Goal: Transaction & Acquisition: Book appointment/travel/reservation

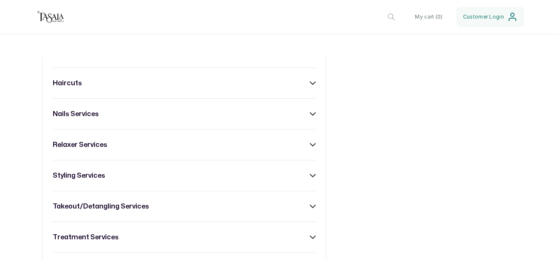
scroll to position [461, 0]
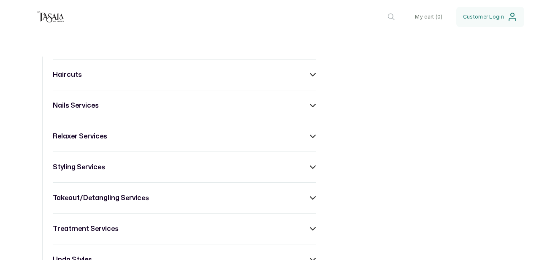
click at [146, 198] on h3 "takeout/detangling services" at bounding box center [101, 198] width 96 height 10
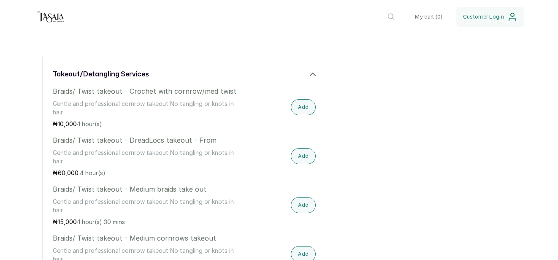
scroll to position [585, 0]
click at [303, 208] on button "Add" at bounding box center [303, 205] width 25 height 16
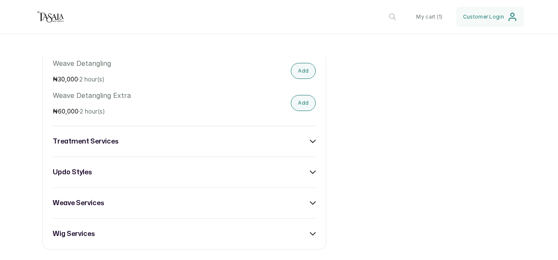
scroll to position [1465, 0]
click at [311, 137] on div "treatment services" at bounding box center [184, 140] width 263 height 10
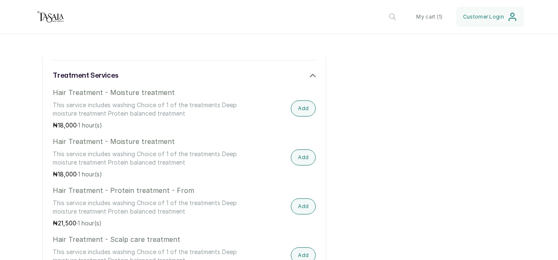
scroll to position [1530, 0]
click at [310, 207] on button "Add" at bounding box center [303, 206] width 25 height 16
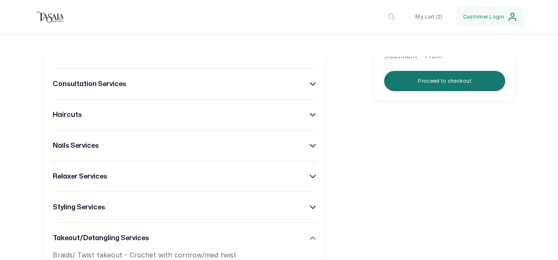
scroll to position [464, 0]
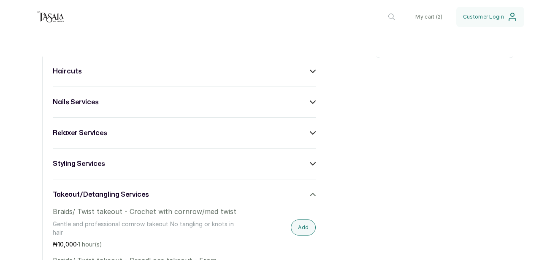
click at [150, 159] on div "styling services" at bounding box center [184, 164] width 263 height 10
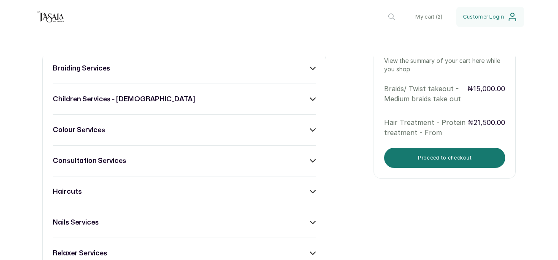
scroll to position [303, 0]
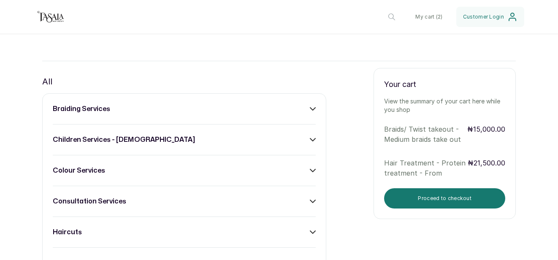
click at [114, 107] on div "braiding services" at bounding box center [184, 109] width 263 height 10
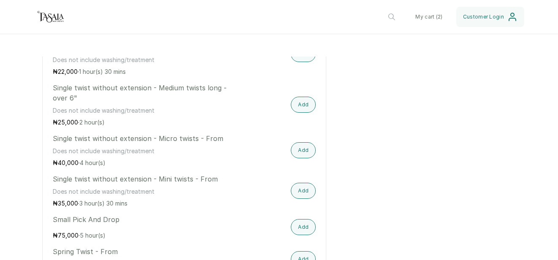
scroll to position [2165, 0]
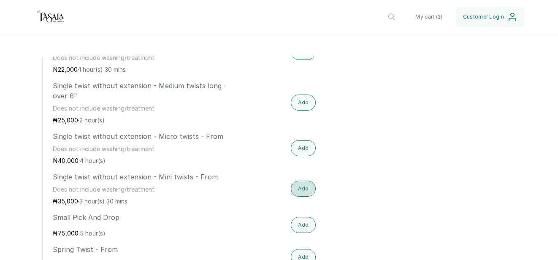
click at [300, 182] on button "Add" at bounding box center [303, 189] width 25 height 16
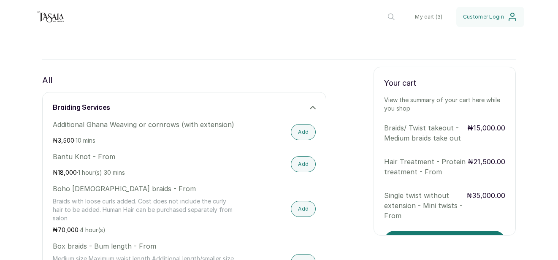
scroll to position [26, 0]
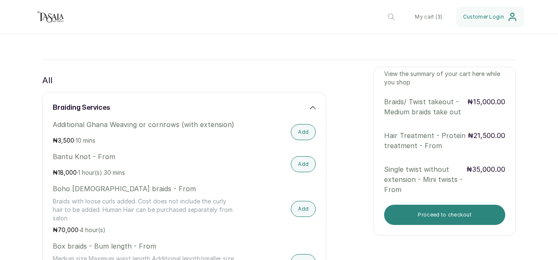
click at [437, 219] on button "Proceed to checkout" at bounding box center [444, 215] width 121 height 20
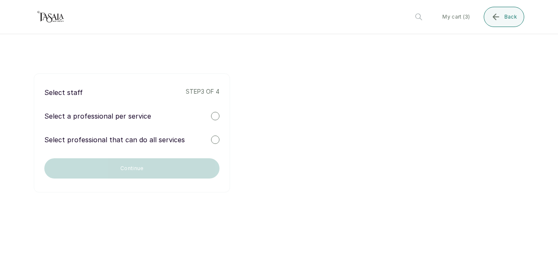
click at [214, 139] on div at bounding box center [215, 139] width 8 height 8
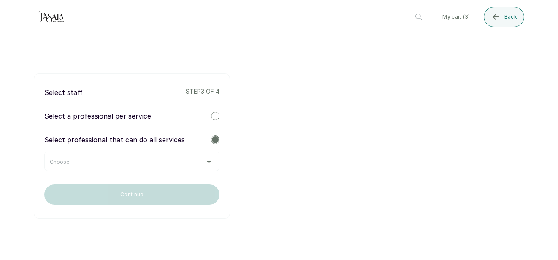
click at [208, 162] on div "Choose" at bounding box center [132, 162] width 164 height 7
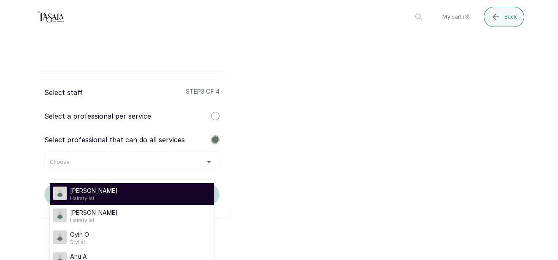
click at [178, 186] on li "[PERSON_NAME] A Hairstylist" at bounding box center [132, 194] width 164 height 22
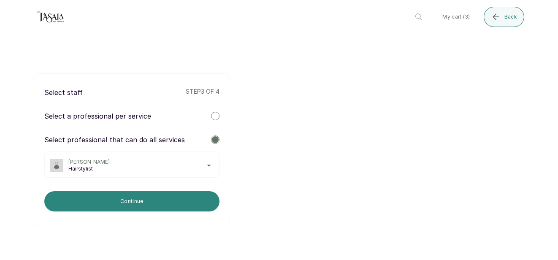
click at [176, 205] on button "Continue" at bounding box center [131, 201] width 175 height 20
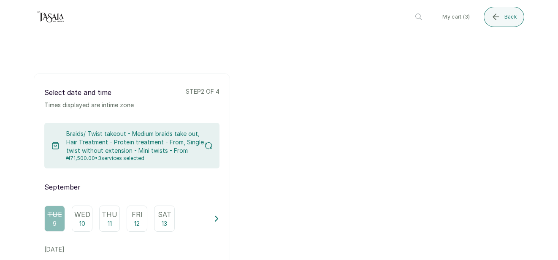
click at [141, 217] on p "Fri" at bounding box center [137, 214] width 11 height 10
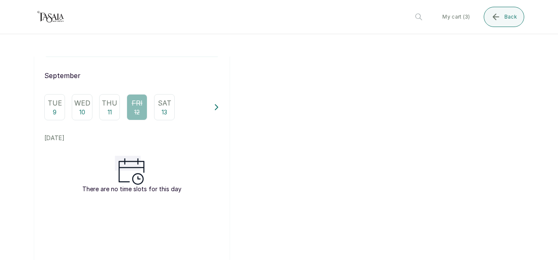
scroll to position [113, 0]
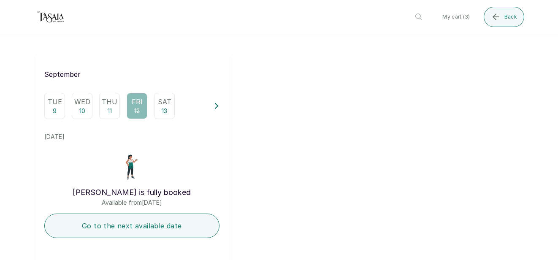
click at [111, 108] on p "11" at bounding box center [110, 111] width 4 height 8
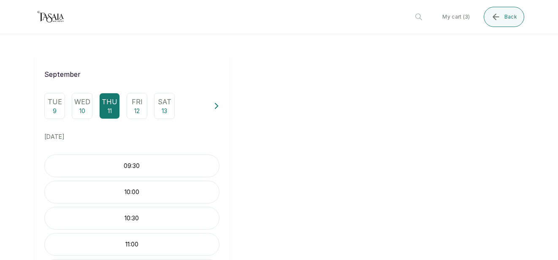
click at [140, 101] on p "Fri" at bounding box center [137, 102] width 11 height 10
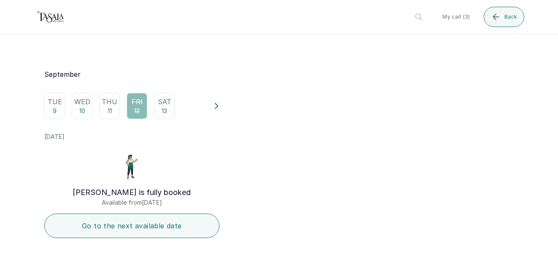
scroll to position [105, 0]
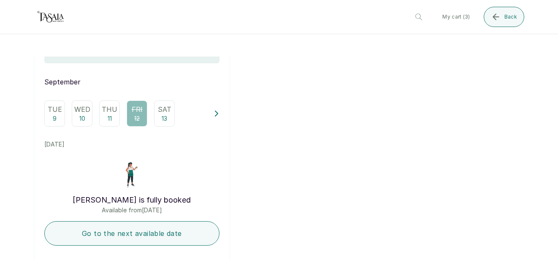
click at [218, 114] on icon at bounding box center [217, 114] width 6 height 6
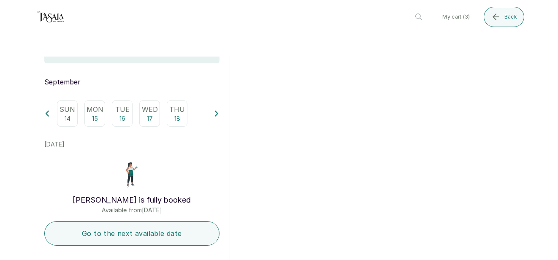
click at [51, 113] on div "Sun 14 Mon 15 Tue 16 Wed 17 Thu 18" at bounding box center [131, 113] width 175 height 26
click at [42, 111] on div "Select date and time Times displayed are in time zone step 2 of 4 Braids/ Twist…" at bounding box center [132, 152] width 196 height 368
click at [47, 113] on icon at bounding box center [47, 114] width 6 height 6
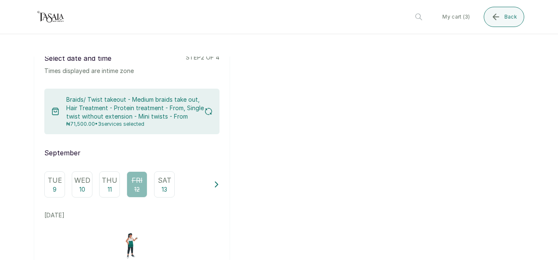
scroll to position [33, 0]
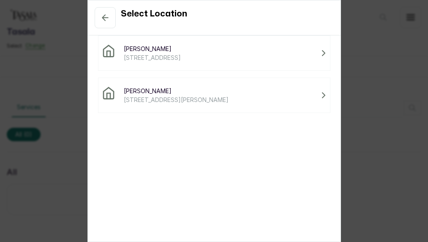
click at [215, 92] on span "[PERSON_NAME]" at bounding box center [176, 91] width 105 height 9
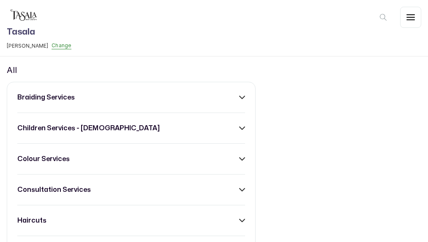
scroll to position [102, 0]
click at [240, 100] on icon at bounding box center [242, 98] width 6 height 6
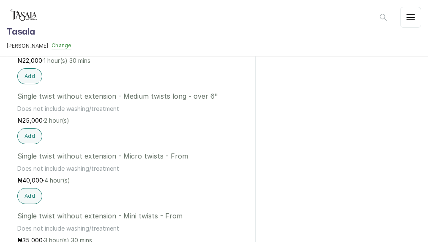
scroll to position [2742, 0]
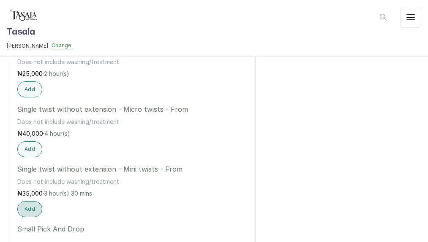
click at [37, 201] on button "Add" at bounding box center [29, 209] width 25 height 16
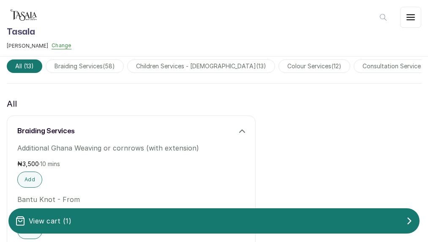
scroll to position [70, 0]
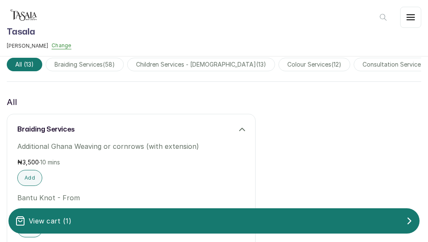
click at [243, 131] on icon at bounding box center [242, 130] width 6 height 6
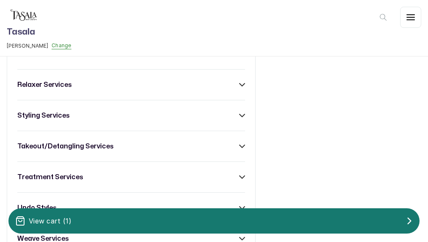
scroll to position [301, 0]
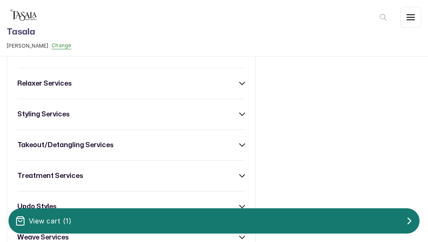
click at [240, 148] on icon at bounding box center [242, 145] width 6 height 6
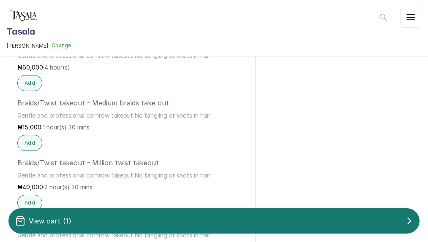
scroll to position [960, 0]
click at [32, 146] on button "Add" at bounding box center [29, 142] width 25 height 16
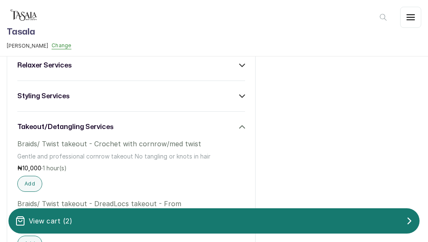
scroll to position [314, 0]
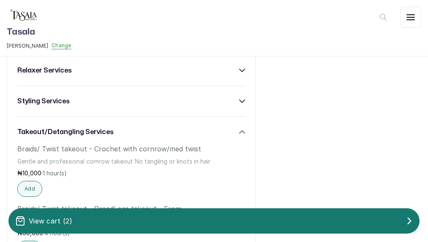
click at [244, 133] on icon at bounding box center [241, 132] width 5 height 3
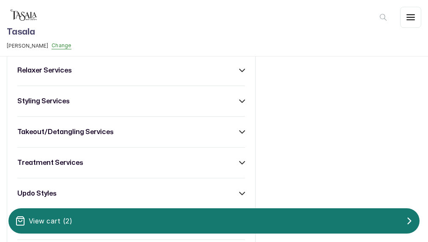
scroll to position [336, 0]
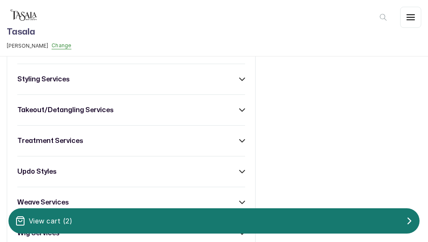
click at [244, 140] on icon at bounding box center [241, 141] width 5 height 3
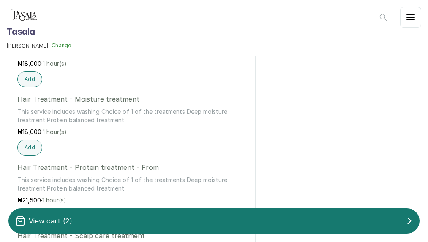
scroll to position [418, 0]
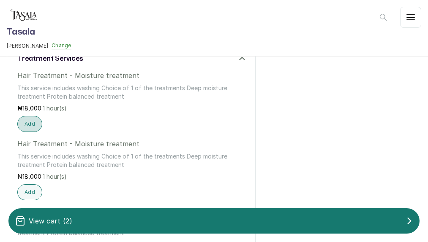
click at [33, 125] on button "Add" at bounding box center [29, 124] width 25 height 16
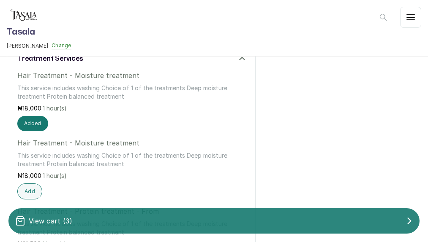
click at [120, 219] on div "View cart ( 3 )" at bounding box center [213, 221] width 411 height 17
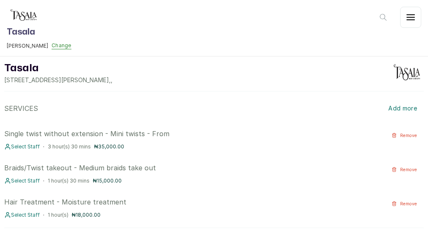
scroll to position [73, 0]
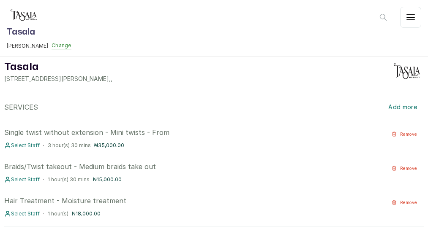
click at [35, 143] on span "Select Staff" at bounding box center [25, 145] width 29 height 7
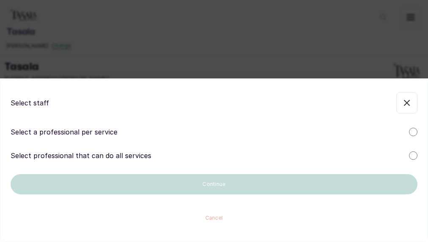
click at [38, 155] on p "Select professional that can do all services" at bounding box center [81, 156] width 141 height 10
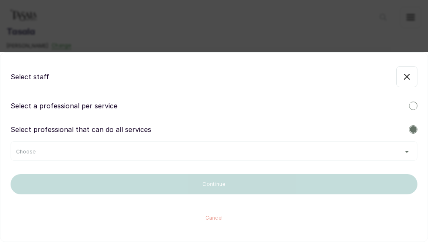
click at [38, 155] on div "Choose" at bounding box center [213, 152] width 395 height 7
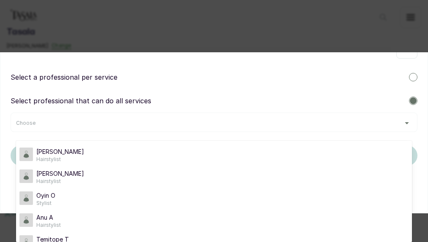
scroll to position [0, 0]
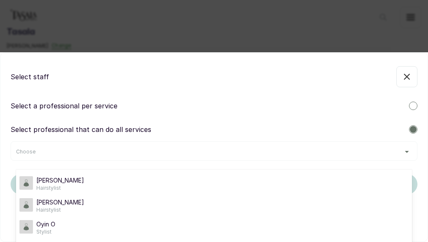
click at [60, 105] on p "Select a professional per service" at bounding box center [64, 106] width 107 height 10
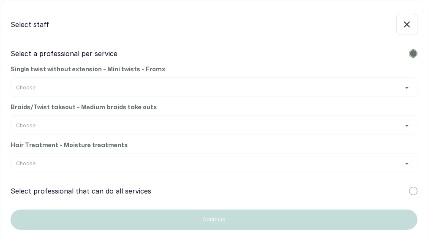
click at [60, 94] on div "Choose" at bounding box center [214, 86] width 406 height 19
click at [392, 93] on div "Choose" at bounding box center [214, 86] width 406 height 19
click at [406, 86] on div "Choose" at bounding box center [213, 87] width 395 height 7
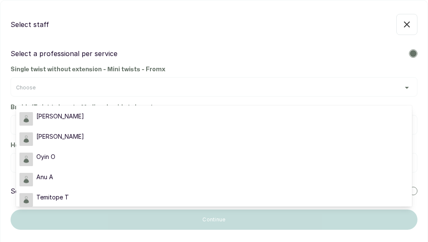
click at [406, 86] on div "Choose" at bounding box center [213, 87] width 395 height 7
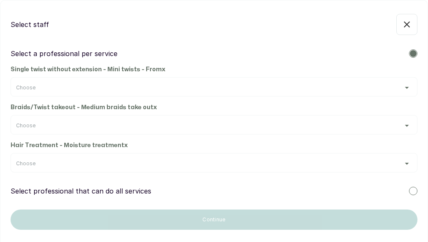
click at [412, 189] on div at bounding box center [413, 191] width 8 height 8
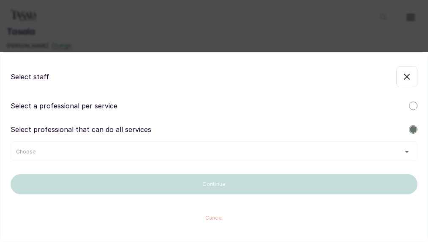
click at [226, 159] on div "Choose" at bounding box center [214, 150] width 406 height 19
click at [406, 150] on div "Choose" at bounding box center [213, 152] width 395 height 7
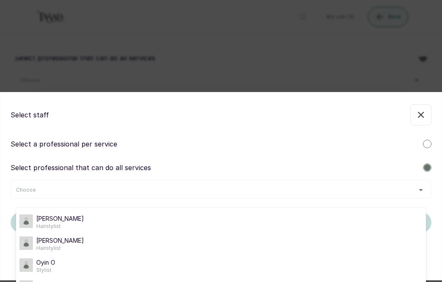
click at [424, 114] on icon "button" at bounding box center [421, 115] width 10 height 10
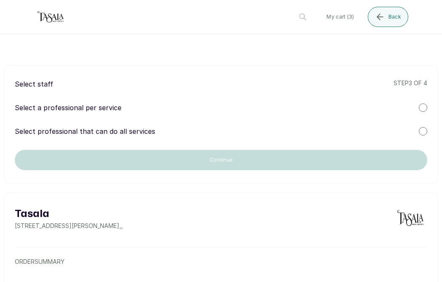
click at [425, 131] on div at bounding box center [423, 131] width 8 height 8
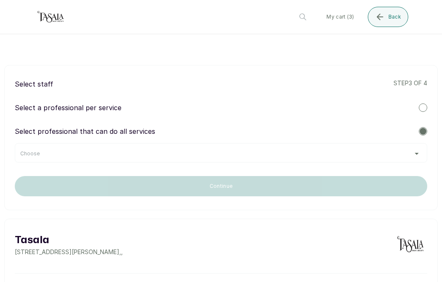
click at [317, 149] on div "Choose" at bounding box center [221, 152] width 413 height 19
click at [414, 154] on div "Choose" at bounding box center [221, 153] width 402 height 7
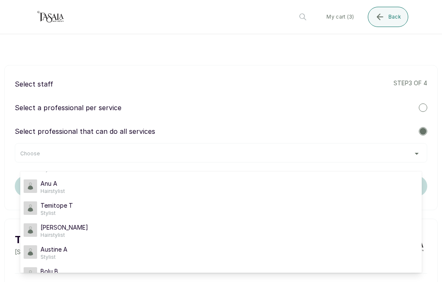
scroll to position [81, 0]
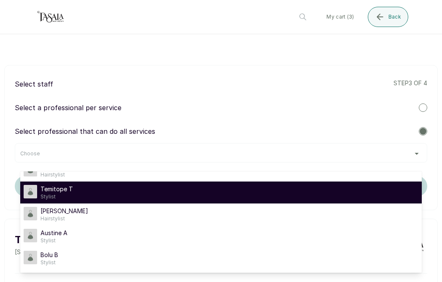
click at [67, 191] on span "Temitope T" at bounding box center [57, 189] width 32 height 8
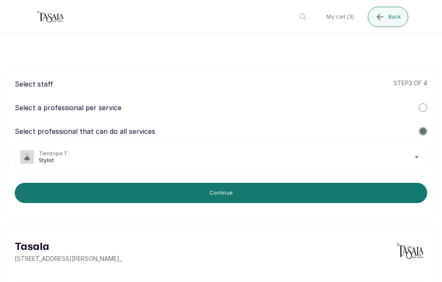
click at [76, 157] on span "Stylist" at bounding box center [230, 160] width 383 height 7
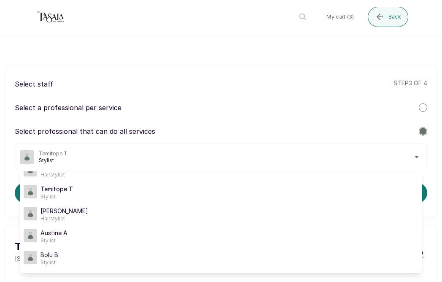
click at [158, 71] on div "Select staff step 3 of 4 Select a professional per service Select professional …" at bounding box center [221, 141] width 434 height 152
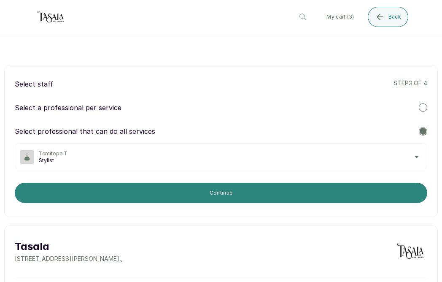
click at [179, 191] on button "Continue" at bounding box center [221, 193] width 413 height 20
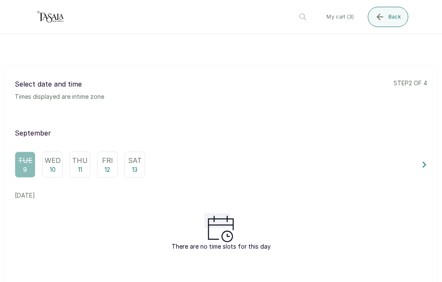
click at [112, 172] on div "Fri 12" at bounding box center [107, 165] width 21 height 26
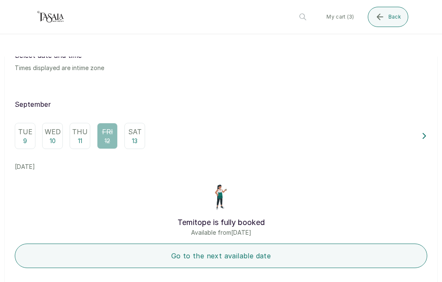
scroll to position [28, 0]
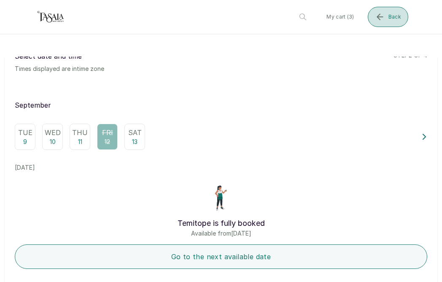
click at [388, 20] on button "Back" at bounding box center [388, 17] width 41 height 20
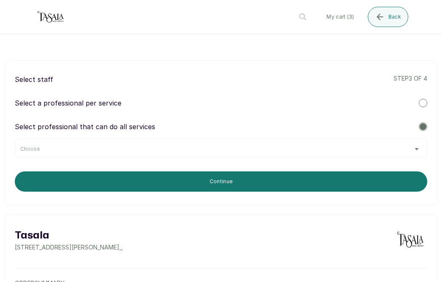
scroll to position [0, 0]
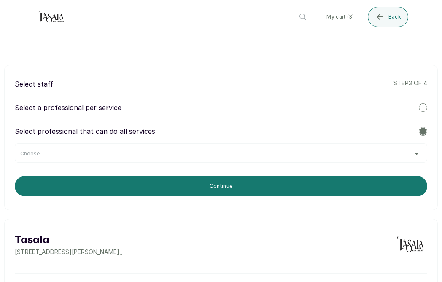
click at [191, 151] on div "Choose" at bounding box center [221, 153] width 402 height 7
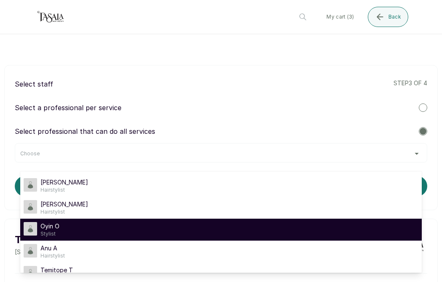
click at [118, 228] on div "Oyin O Stylist" at bounding box center [221, 229] width 395 height 15
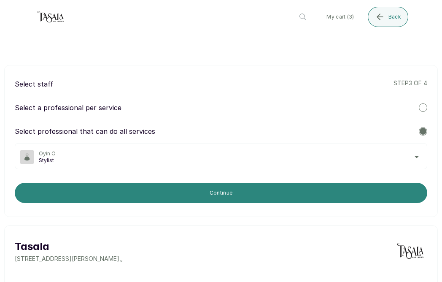
click at [152, 191] on button "Continue" at bounding box center [221, 193] width 413 height 20
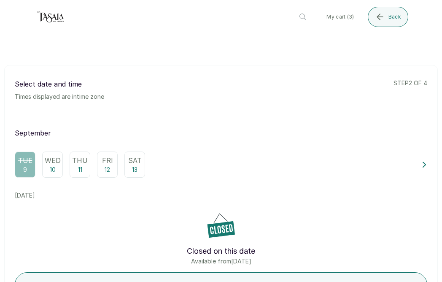
click at [114, 165] on div "Fri 12" at bounding box center [107, 165] width 21 height 26
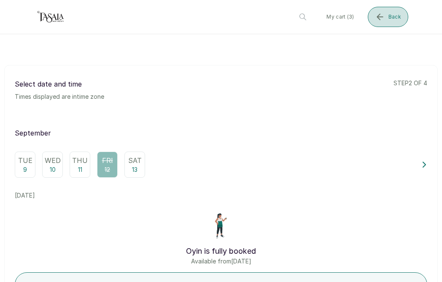
click at [388, 19] on button "Back" at bounding box center [388, 17] width 41 height 20
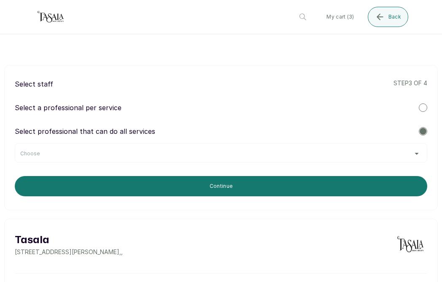
click at [243, 155] on div "Choose" at bounding box center [221, 153] width 402 height 7
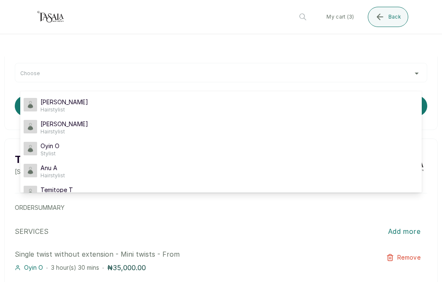
scroll to position [71, 0]
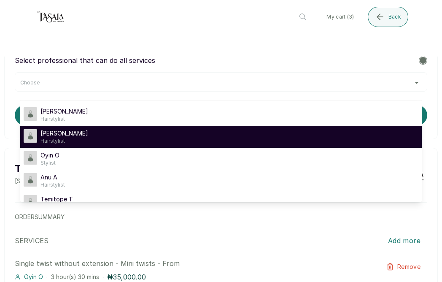
click at [100, 142] on div "Alice A Hairstylist" at bounding box center [221, 136] width 395 height 15
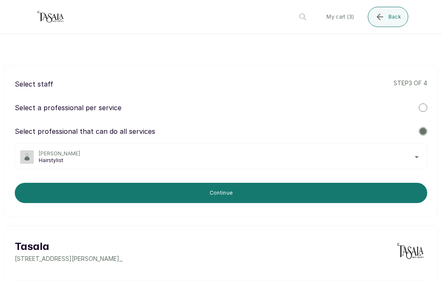
scroll to position [1, 0]
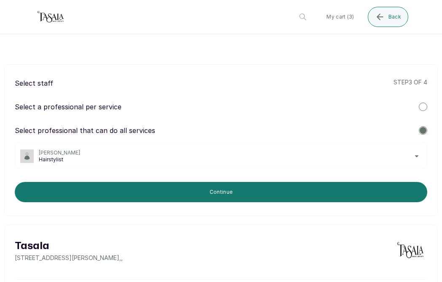
click at [197, 155] on span "[PERSON_NAME]" at bounding box center [230, 152] width 383 height 7
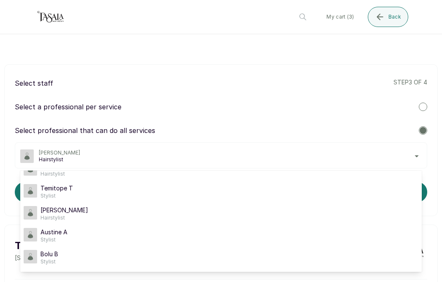
scroll to position [27, 0]
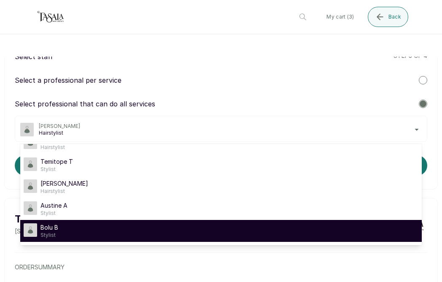
click at [64, 233] on div "Bolu B Stylist" at bounding box center [221, 230] width 395 height 15
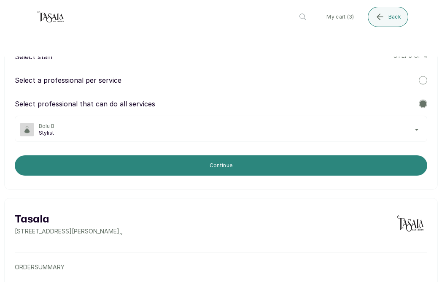
click at [162, 167] on button "Continue" at bounding box center [221, 165] width 413 height 20
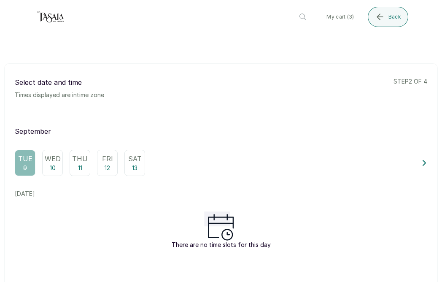
scroll to position [0, 0]
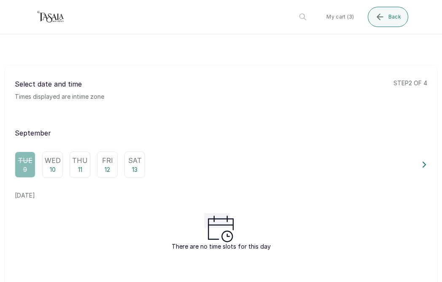
click at [112, 159] on p "Fri" at bounding box center [107, 160] width 11 height 10
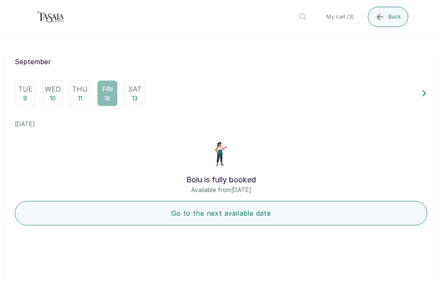
scroll to position [78, 0]
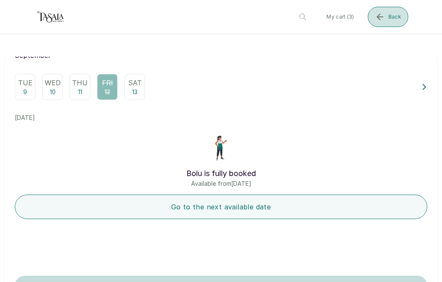
click at [395, 18] on span "Back" at bounding box center [395, 17] width 13 height 7
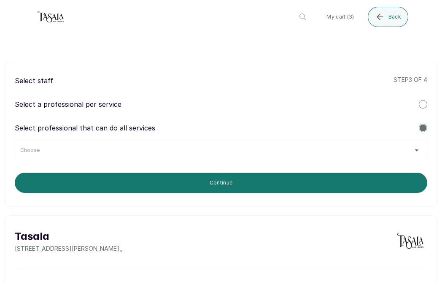
scroll to position [0, 0]
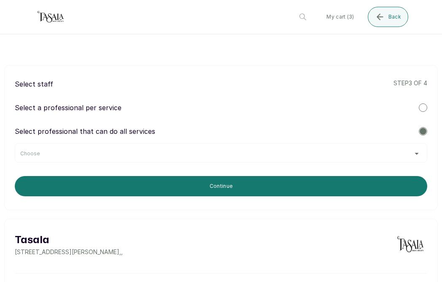
click at [116, 151] on div "Choose" at bounding box center [221, 153] width 402 height 7
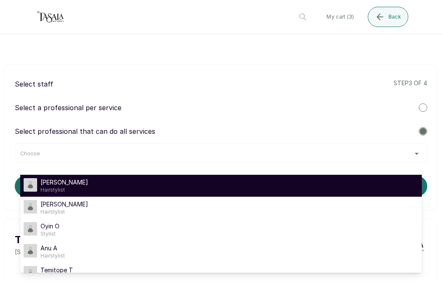
click at [88, 192] on div "[PERSON_NAME] A Hairstylist" at bounding box center [221, 185] width 395 height 15
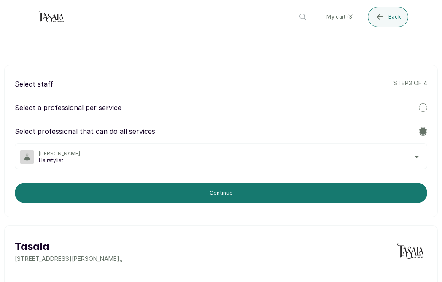
click at [88, 192] on button "Continue" at bounding box center [221, 193] width 413 height 20
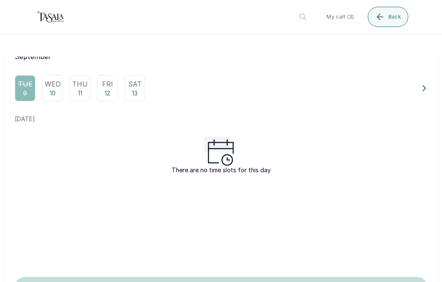
scroll to position [81, 0]
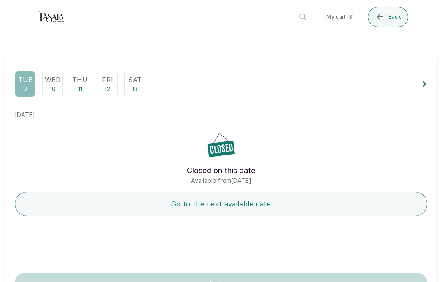
click at [108, 91] on p "12" at bounding box center [107, 89] width 5 height 8
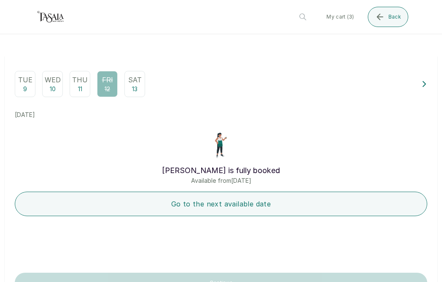
click at [81, 83] on p "Thu" at bounding box center [80, 80] width 16 height 10
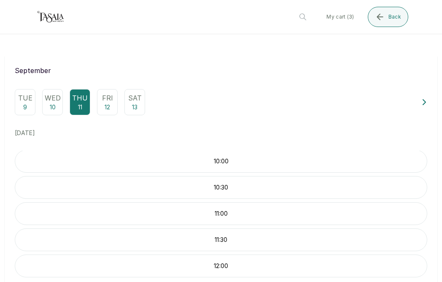
scroll to position [57, 0]
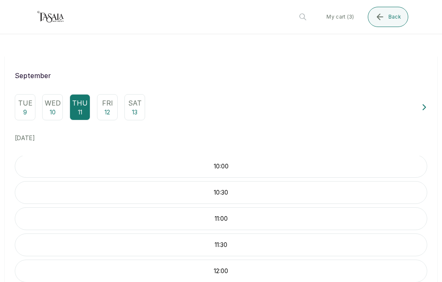
click at [56, 108] on div "Wed 10" at bounding box center [52, 107] width 21 height 26
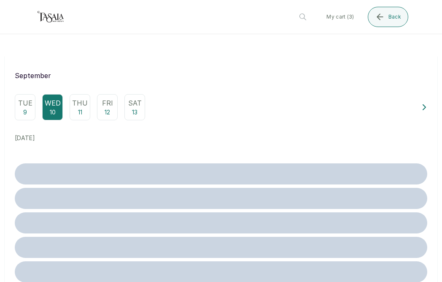
scroll to position [0, 0]
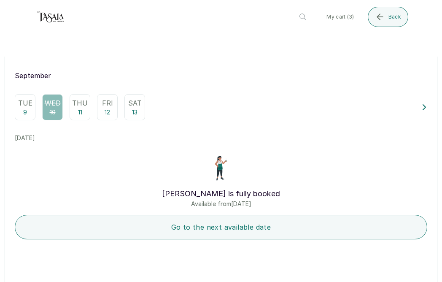
click at [78, 101] on p "Thu" at bounding box center [80, 103] width 16 height 10
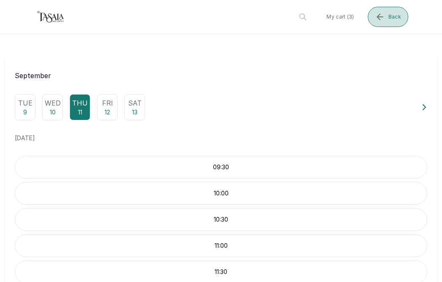
click at [401, 16] on span "Back" at bounding box center [395, 17] width 13 height 7
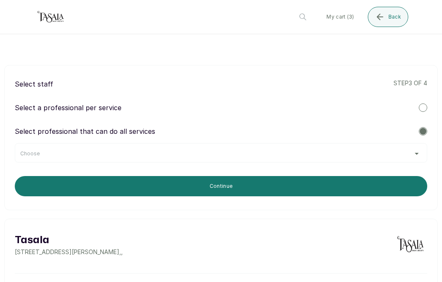
click at [93, 150] on div "Choose" at bounding box center [221, 152] width 413 height 19
click at [167, 155] on div "Choose" at bounding box center [221, 153] width 402 height 7
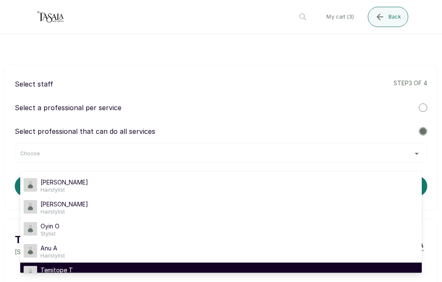
scroll to position [12, 0]
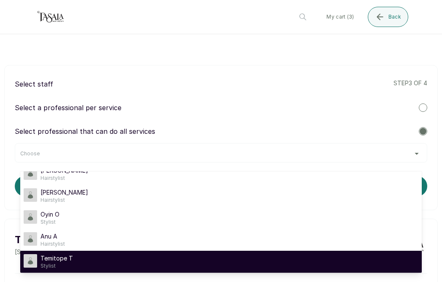
click at [64, 242] on li "Temitope T Stylist" at bounding box center [221, 262] width 402 height 22
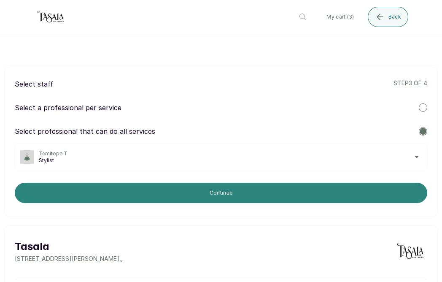
click at [190, 191] on button "Continue" at bounding box center [221, 193] width 413 height 20
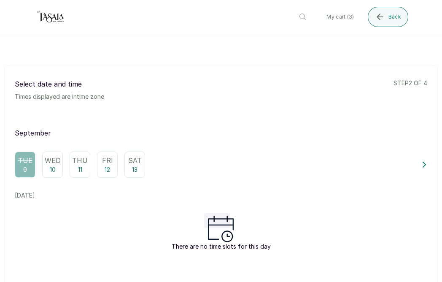
click at [80, 168] on p "11" at bounding box center [80, 169] width 4 height 8
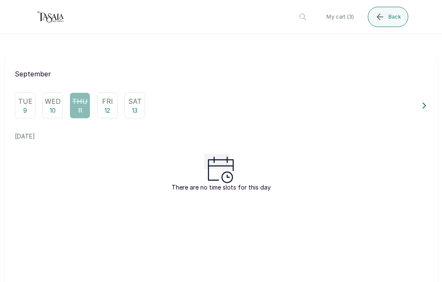
scroll to position [33, 0]
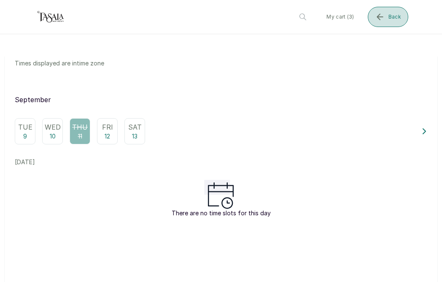
click at [399, 15] on span "Back" at bounding box center [395, 17] width 13 height 7
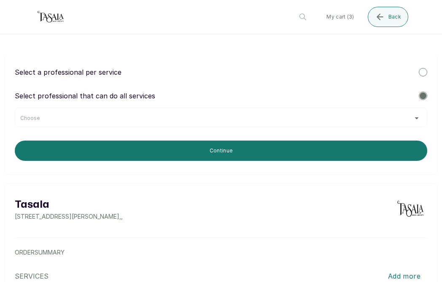
scroll to position [36, 0]
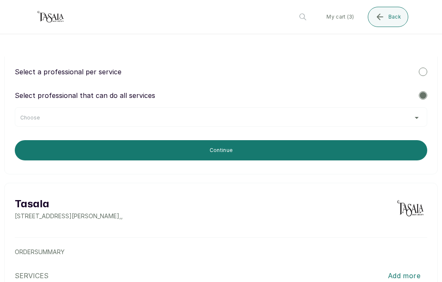
click at [277, 125] on div "Choose" at bounding box center [221, 116] width 413 height 19
click at [418, 120] on div "Choose" at bounding box center [221, 117] width 402 height 7
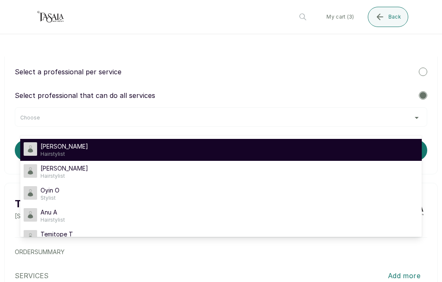
click at [115, 147] on div "[PERSON_NAME] A Hairstylist" at bounding box center [221, 149] width 395 height 15
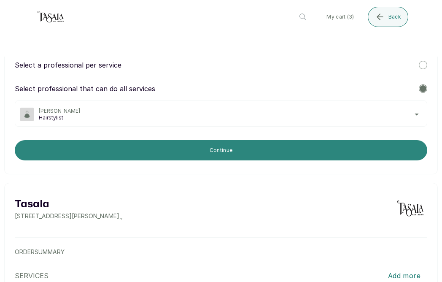
click at [125, 151] on button "Continue" at bounding box center [221, 150] width 413 height 20
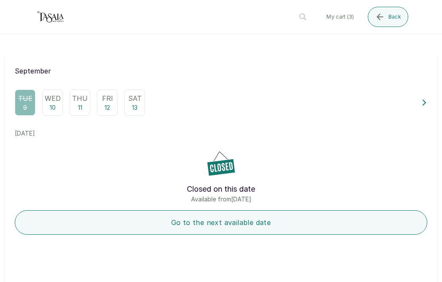
scroll to position [61, 0]
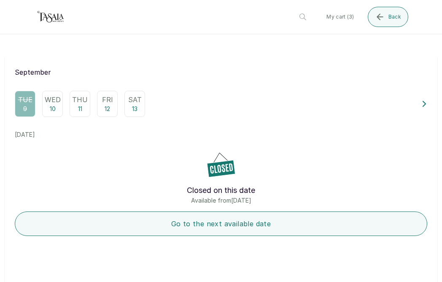
click at [112, 111] on div "Fri 12" at bounding box center [107, 104] width 21 height 26
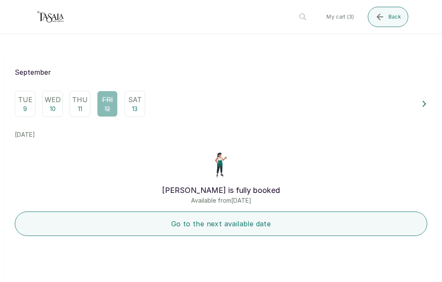
click at [132, 105] on p "13" at bounding box center [134, 109] width 5 height 8
click at [423, 102] on icon at bounding box center [425, 104] width 6 height 6
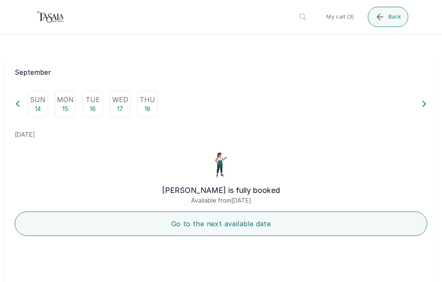
click at [423, 102] on icon at bounding box center [425, 104] width 6 height 6
click at [19, 102] on icon at bounding box center [18, 104] width 6 height 6
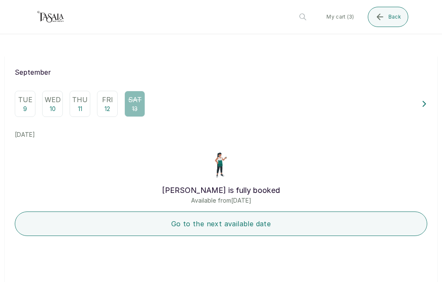
click at [425, 104] on icon at bounding box center [424, 103] width 3 height 5
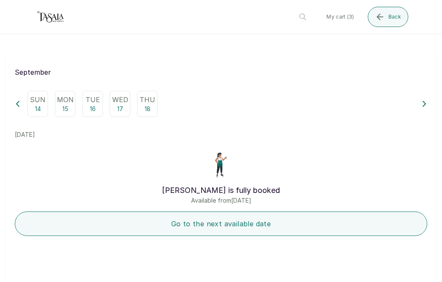
click at [122, 96] on p "Wed" at bounding box center [120, 100] width 16 height 10
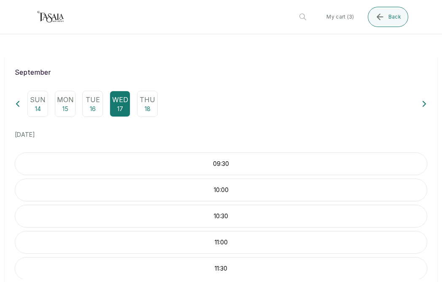
click at [258, 114] on div "Sun 14 Mon 15 Tue 16 Wed 17 Thu 18" at bounding box center [220, 104] width 387 height 26
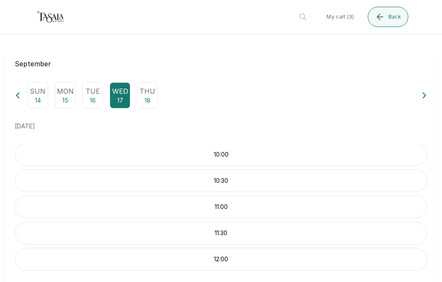
scroll to position [66, 0]
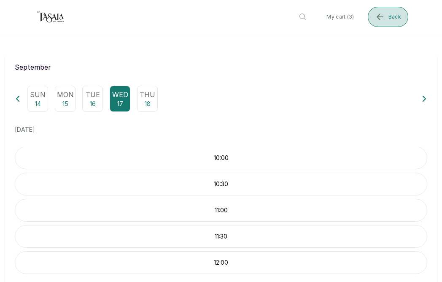
click at [383, 22] on icon "submit" at bounding box center [380, 17] width 10 height 10
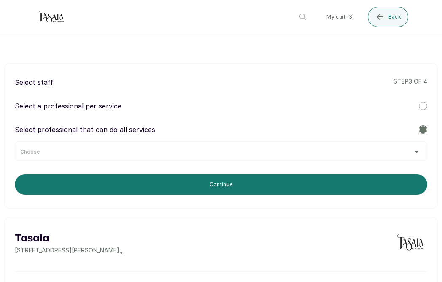
scroll to position [0, 0]
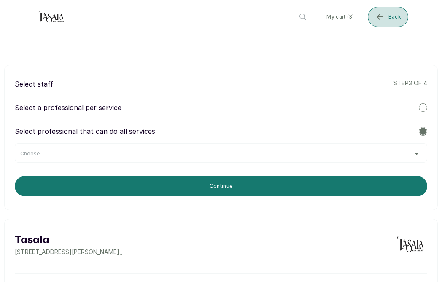
click at [382, 22] on button "Back" at bounding box center [388, 17] width 41 height 20
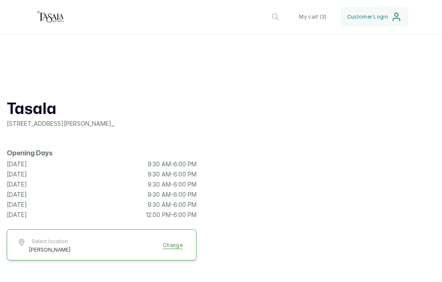
click at [312, 15] on button "My cart ( 3 )" at bounding box center [312, 17] width 41 height 20
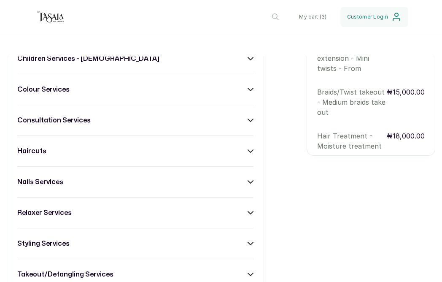
scroll to position [36, 0]
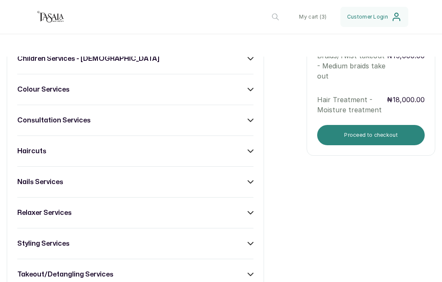
click at [358, 133] on button "Proceed to checkout" at bounding box center [371, 135] width 108 height 20
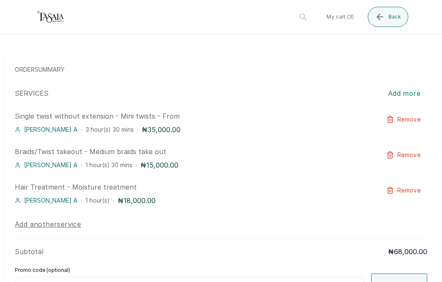
scroll to position [226, 0]
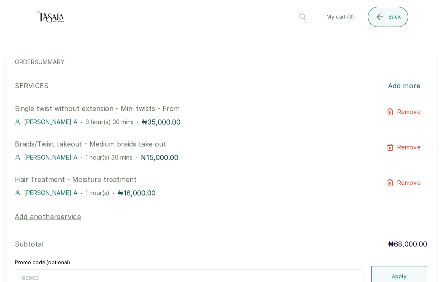
click at [417, 112] on span "Remove" at bounding box center [409, 112] width 23 height 8
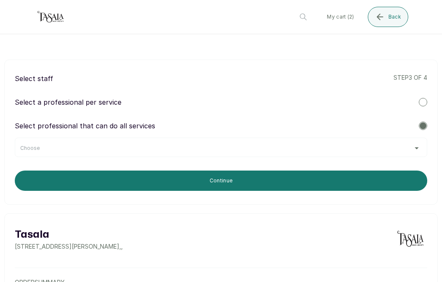
scroll to position [0, 0]
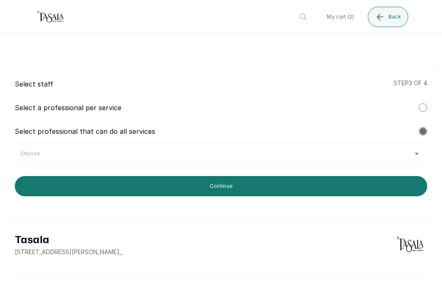
click at [171, 154] on div "Choose" at bounding box center [221, 153] width 402 height 7
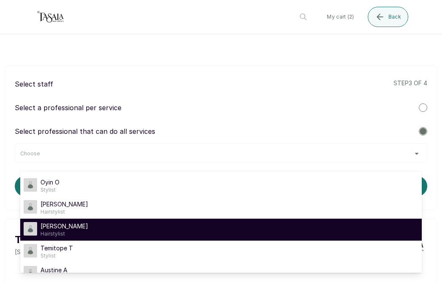
click at [79, 230] on div "[PERSON_NAME] A Hairstylist" at bounding box center [221, 229] width 395 height 15
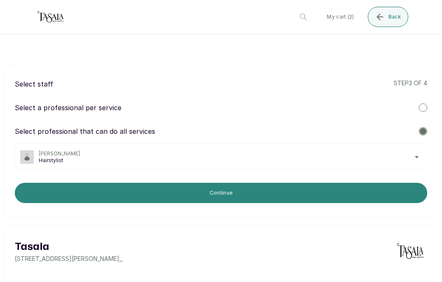
click at [134, 192] on button "Continue" at bounding box center [221, 193] width 413 height 20
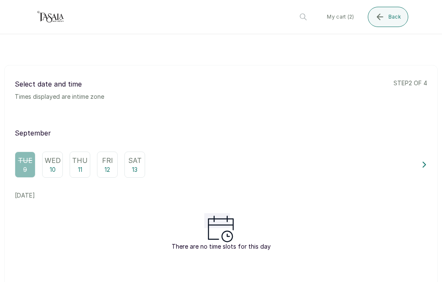
click at [110, 160] on p "Fri" at bounding box center [107, 160] width 11 height 10
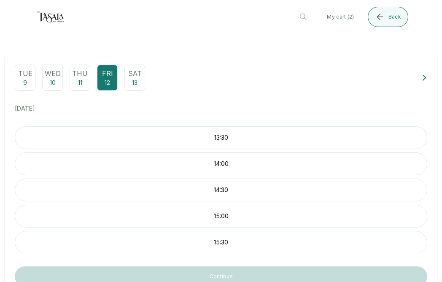
scroll to position [1, 0]
click at [254, 242] on p "15:30" at bounding box center [221, 241] width 412 height 8
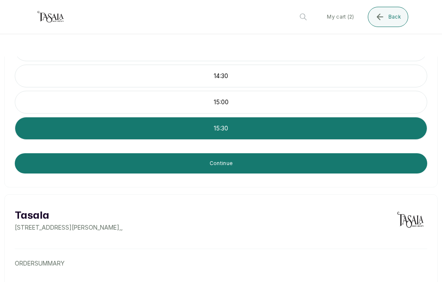
scroll to position [150, 0]
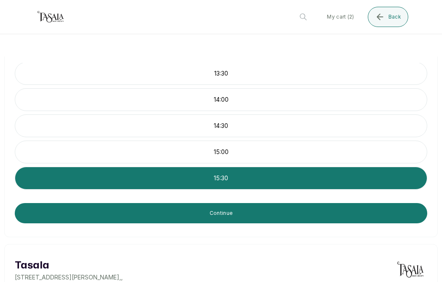
click at [234, 100] on p "14:00" at bounding box center [221, 99] width 412 height 8
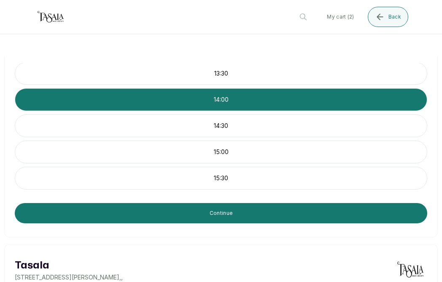
click at [238, 65] on div "13:30" at bounding box center [221, 73] width 413 height 23
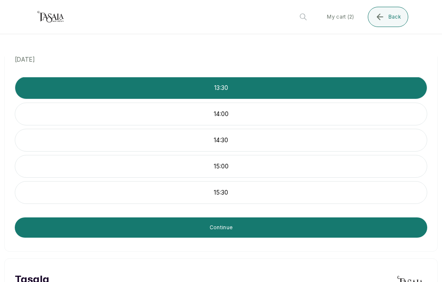
scroll to position [0, 0]
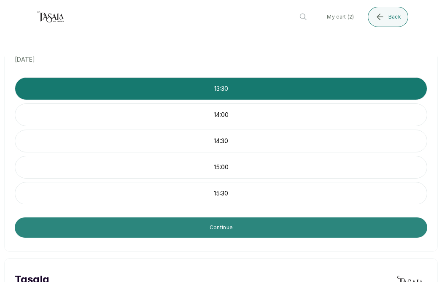
click at [226, 231] on button "Continue" at bounding box center [221, 227] width 413 height 20
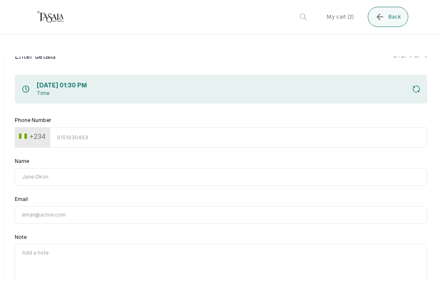
scroll to position [34, 0]
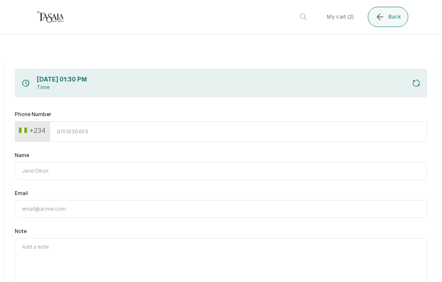
click at [87, 125] on input "Phone Number" at bounding box center [239, 131] width 378 height 21
type input "8170591026"
type input "Tinuke Oyinlola"
type input "tinuoyinlola@gmail.com"
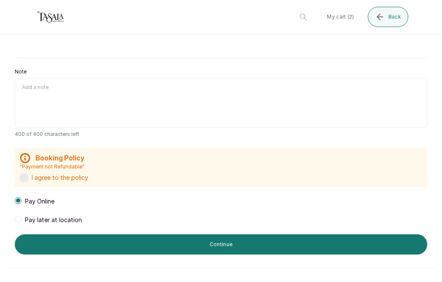
scroll to position [195, 0]
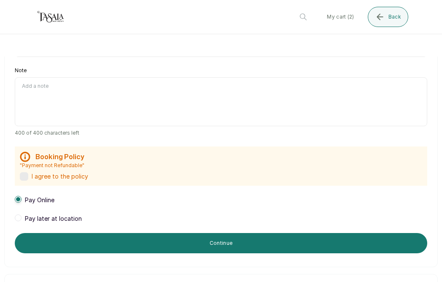
click at [23, 177] on label at bounding box center [24, 176] width 8 height 8
click at [18, 220] on span at bounding box center [18, 217] width 7 height 7
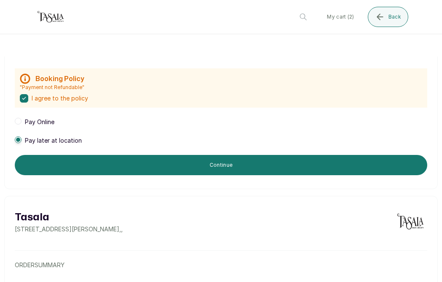
scroll to position [272, 0]
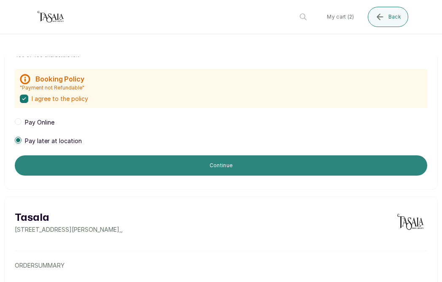
click at [192, 171] on button "Continue" at bounding box center [221, 165] width 413 height 20
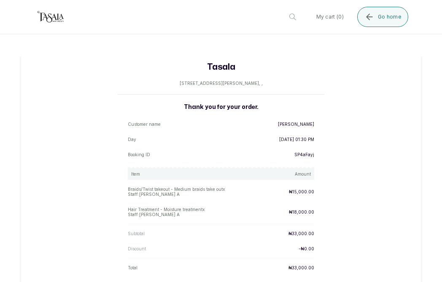
scroll to position [252, 0]
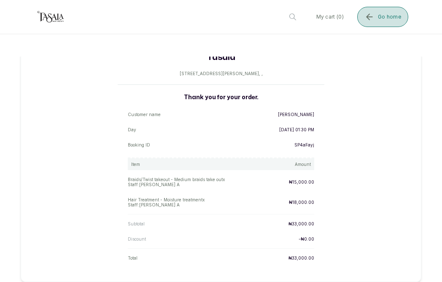
click at [374, 18] on icon "submit" at bounding box center [370, 17] width 10 height 10
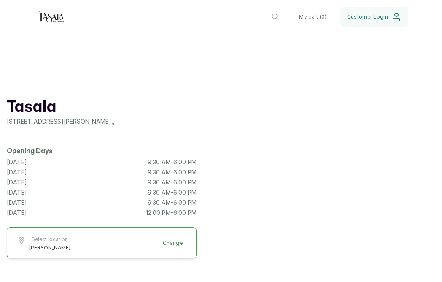
scroll to position [0, 0]
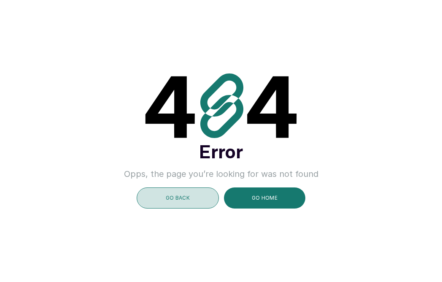
click at [193, 203] on button "GO BACK" at bounding box center [178, 197] width 82 height 21
